Goal: Find specific page/section: Find specific page/section

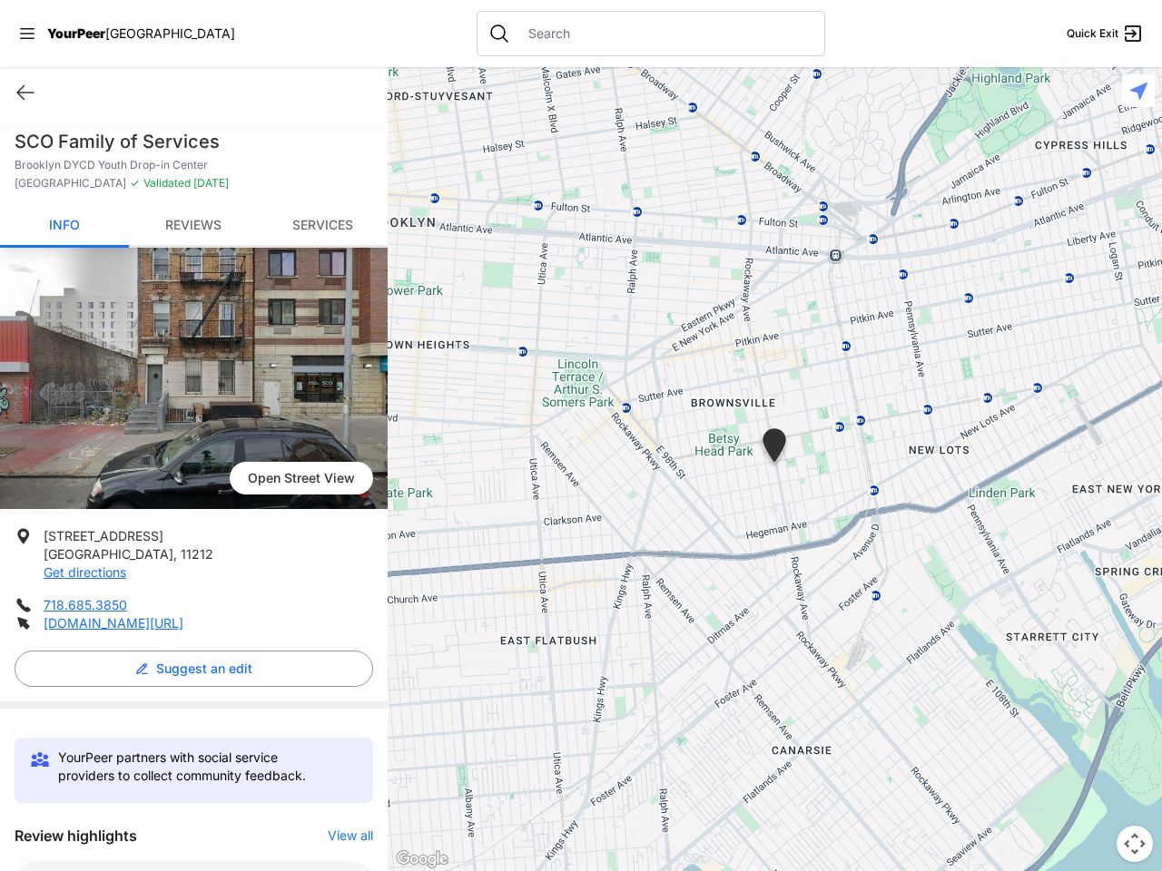
click at [27, 34] on icon at bounding box center [27, 33] width 15 height 11
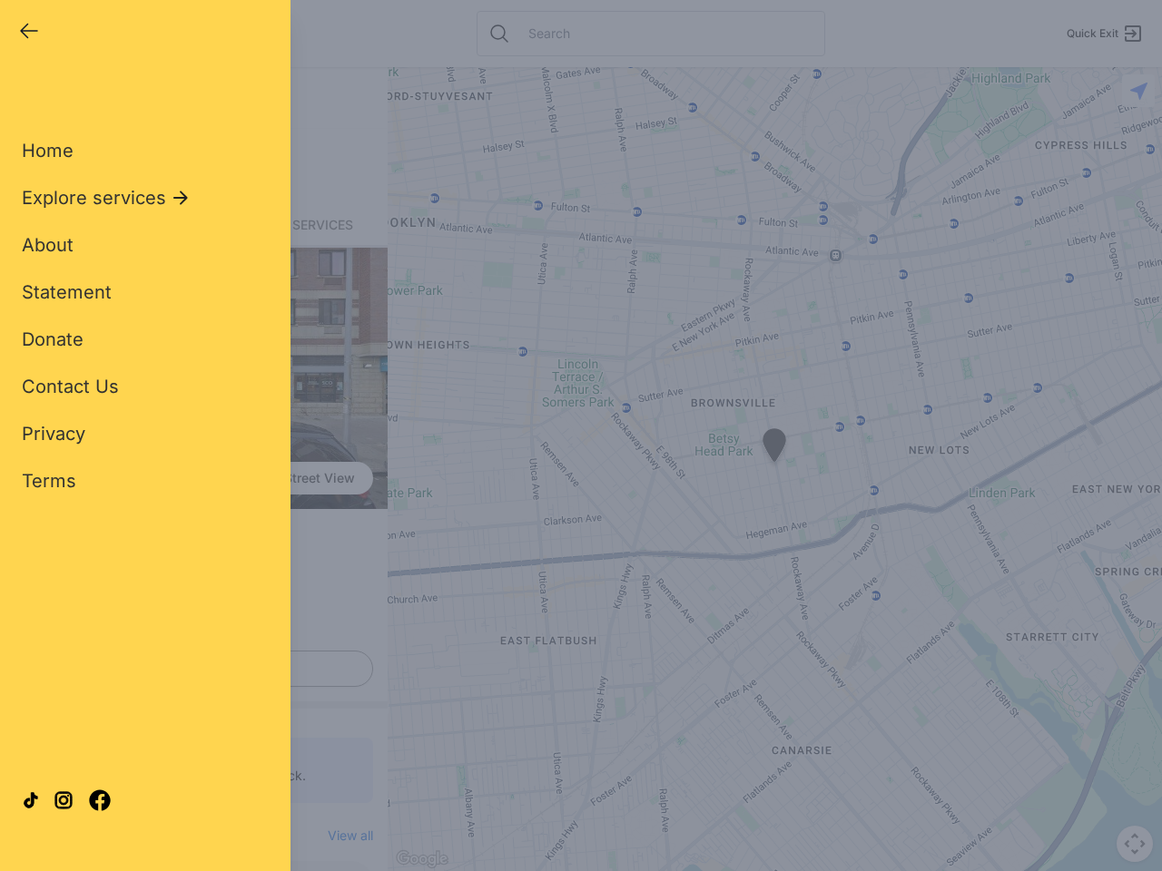
click at [25, 93] on div "Home Explore services About Statement Donate Contact Us Privacy Terms" at bounding box center [145, 287] width 247 height 414
click at [189, 669] on div "Single Adult Families Soup Kitchen Food Pantry Toiletries Restrooms Showers Lau…" at bounding box center [145, 416] width 247 height 672
click at [341, 836] on div "Close panel YourPeer [GEOGRAPHIC_DATA] Quick Exit Single Adult Families Soup Ki…" at bounding box center [581, 435] width 1162 height 871
click at [774, 469] on div "Close panel YourPeer [GEOGRAPHIC_DATA] Quick Exit Single Adult Families Soup Ki…" at bounding box center [581, 435] width 1162 height 871
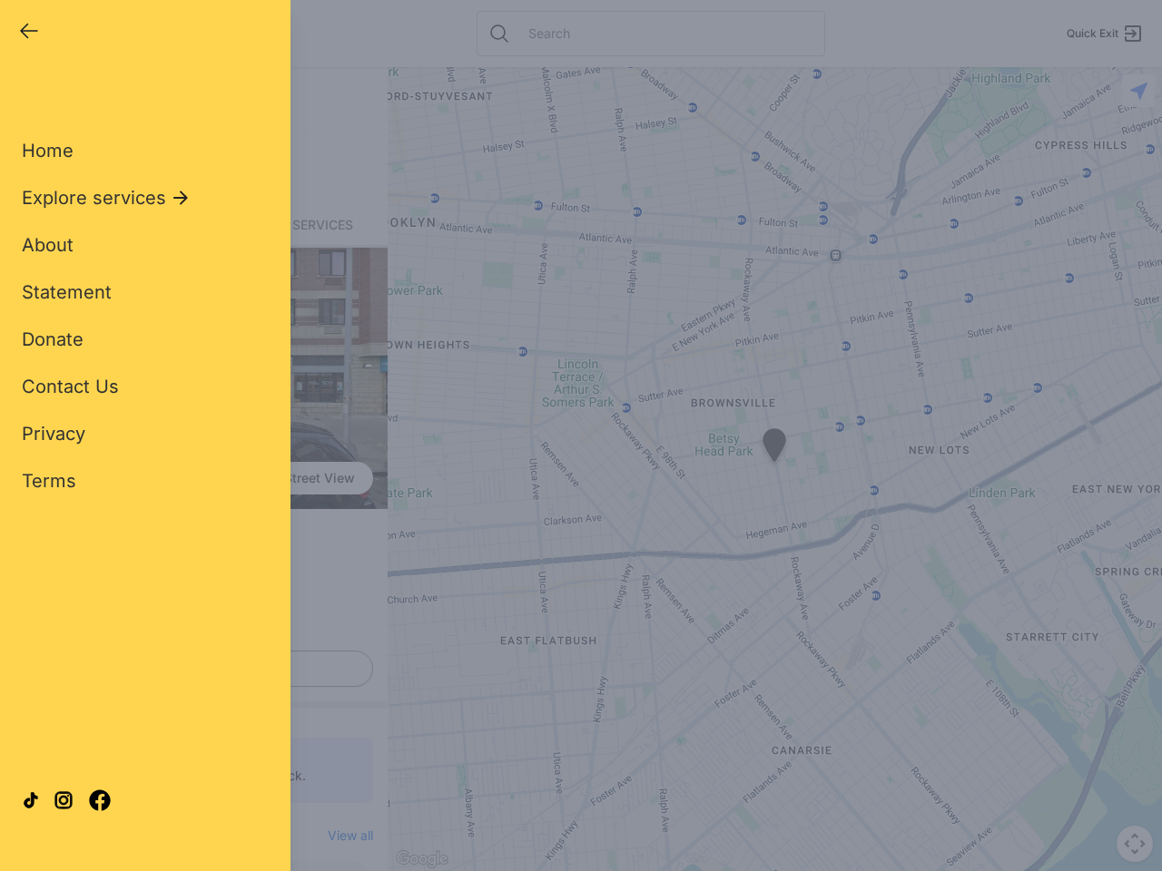
click at [774, 469] on div "Close panel YourPeer [GEOGRAPHIC_DATA] Quick Exit Single Adult Families Soup Ki…" at bounding box center [581, 435] width 1162 height 871
click at [774, 448] on div "Close panel YourPeer [GEOGRAPHIC_DATA] Quick Exit Single Adult Families Soup Ki…" at bounding box center [581, 435] width 1162 height 871
click at [1134, 844] on div "Close panel YourPeer [GEOGRAPHIC_DATA] Quick Exit Single Adult Families Soup Ki…" at bounding box center [581, 435] width 1162 height 871
click at [1138, 91] on div "Close panel YourPeer [GEOGRAPHIC_DATA] Quick Exit Single Adult Families Soup Ki…" at bounding box center [581, 435] width 1162 height 871
